Goal: Find specific page/section: Find specific page/section

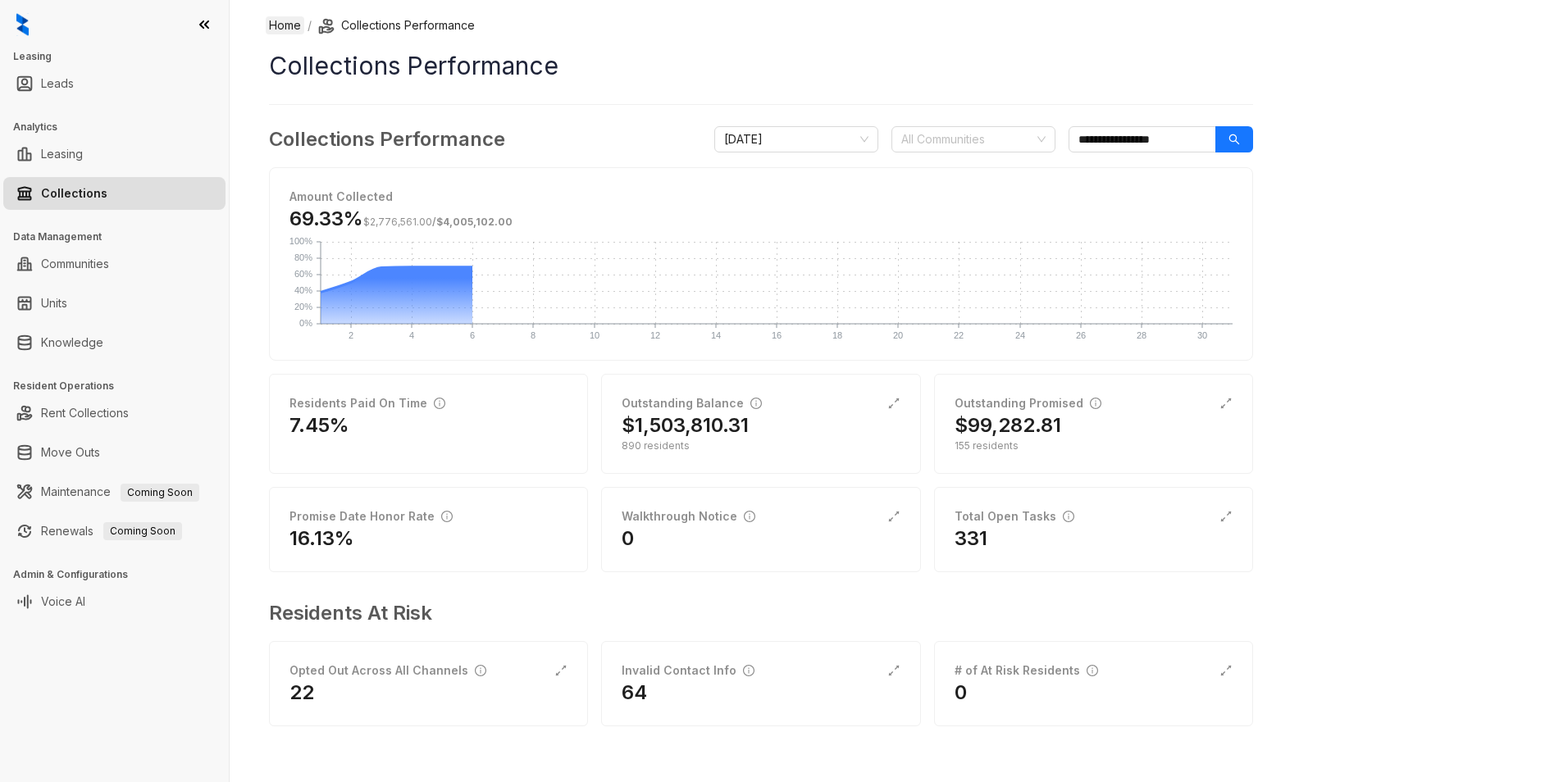
click at [282, 33] on link "Home" at bounding box center [285, 25] width 39 height 18
select select "******"
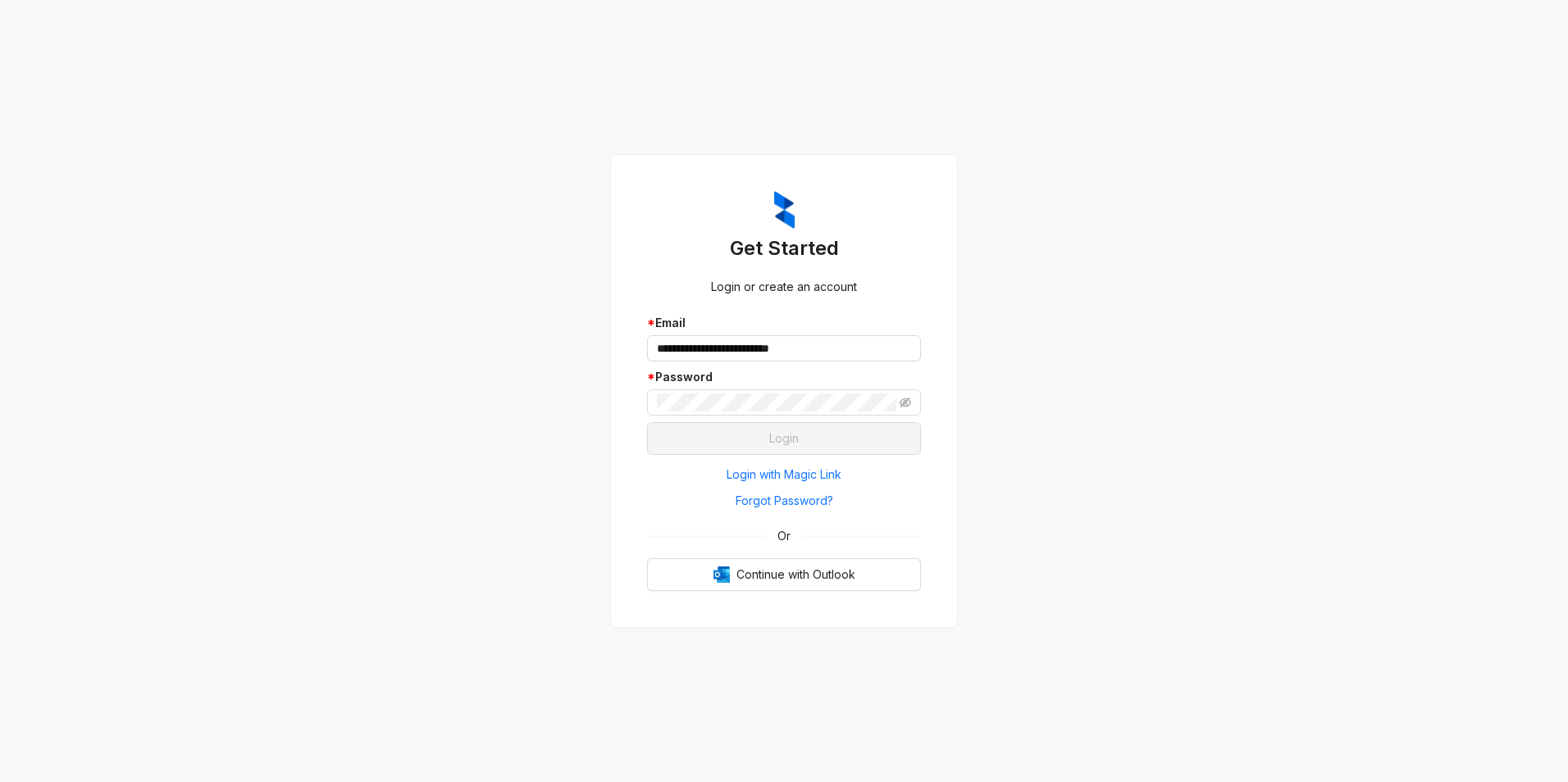
click at [479, 206] on div "**********" at bounding box center [784, 391] width 1568 height 782
click at [778, 414] on span at bounding box center [784, 403] width 274 height 26
